Goal: Task Accomplishment & Management: Manage account settings

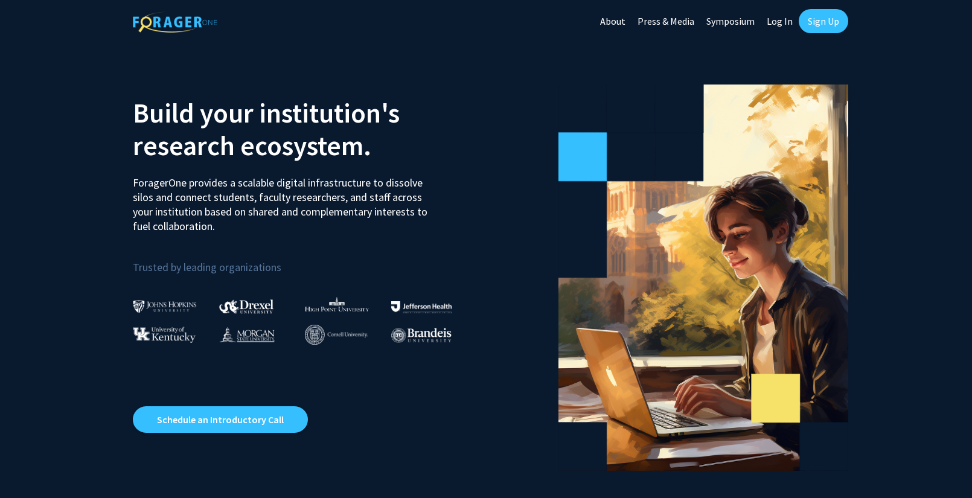
click at [456, 19] on div "Skip navigation About Press & Media Symposium Log In Sign Up" at bounding box center [486, 21] width 725 height 42
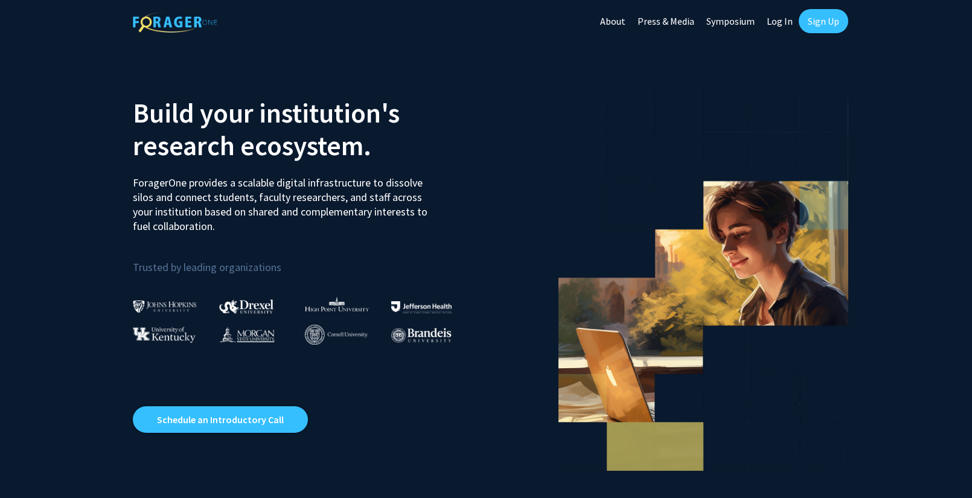
click at [824, 19] on link "Sign Up" at bounding box center [824, 21] width 50 height 24
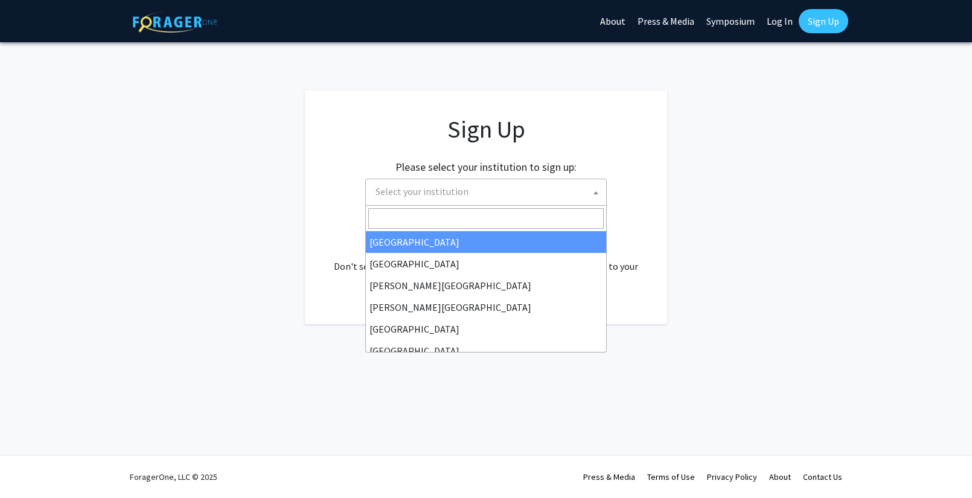
click at [597, 196] on span at bounding box center [596, 192] width 12 height 27
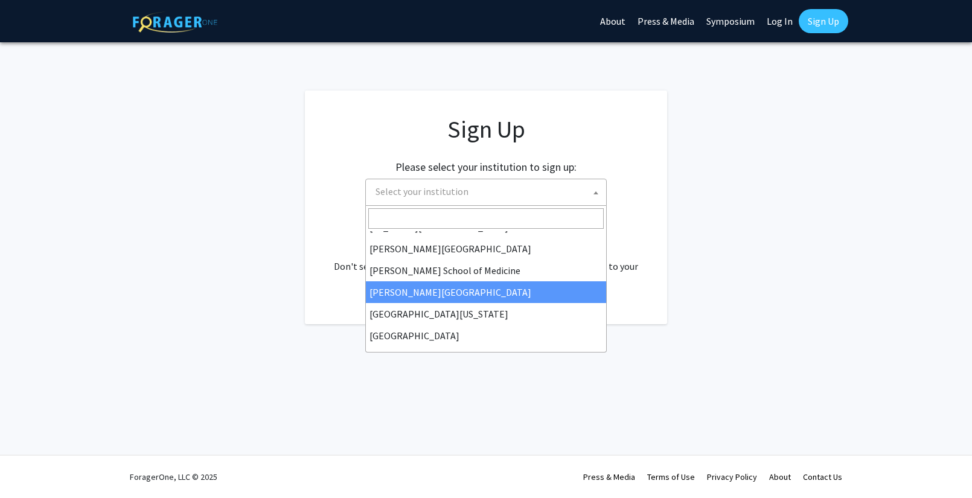
scroll to position [423, 0]
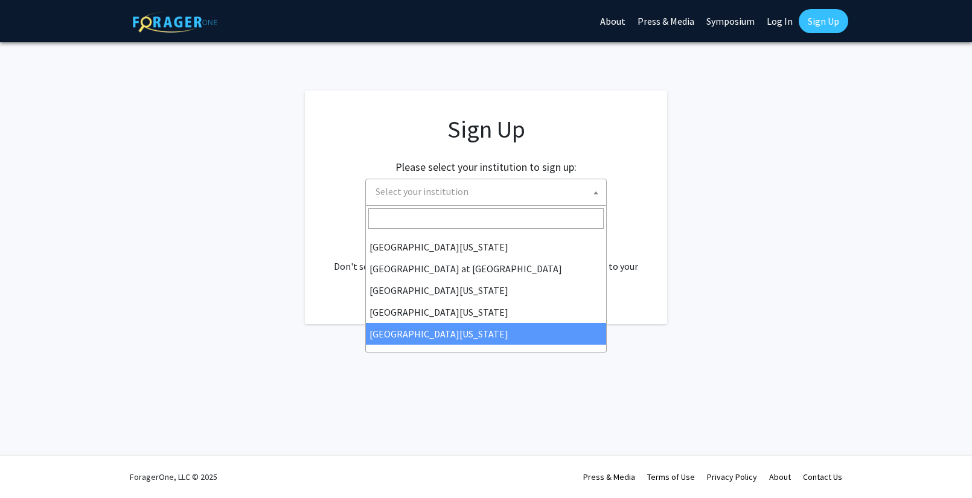
select select "33"
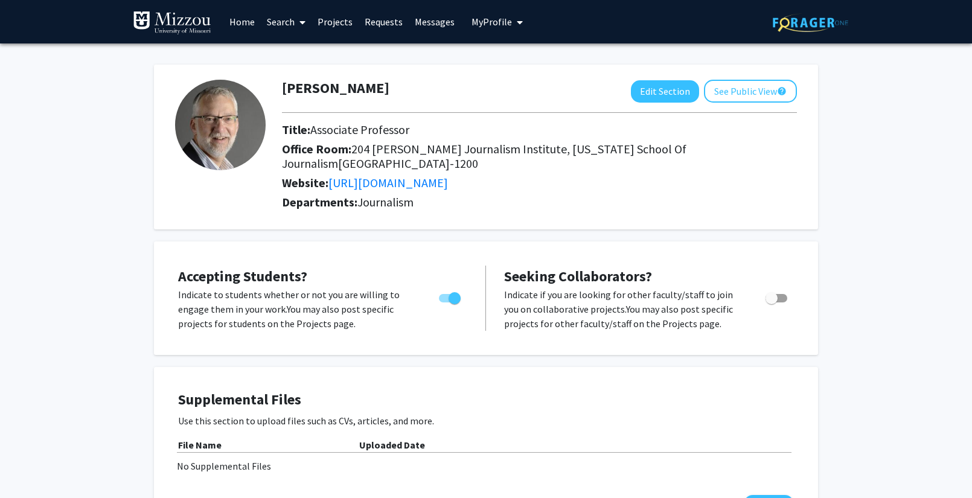
click at [787, 180] on h2 "Website: [URL][DOMAIN_NAME]" at bounding box center [539, 183] width 515 height 14
click at [759, 94] on button "See Public View help" at bounding box center [750, 91] width 93 height 23
